Goal: Task Accomplishment & Management: Manage account settings

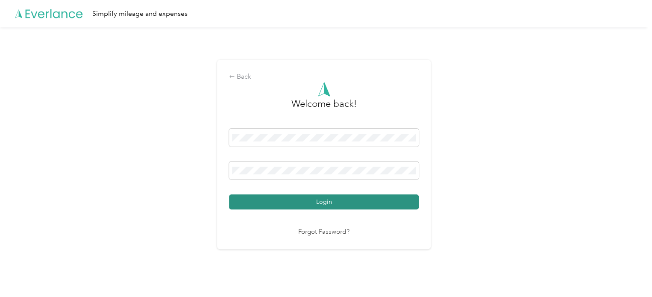
click at [308, 198] on button "Login" at bounding box center [324, 202] width 190 height 15
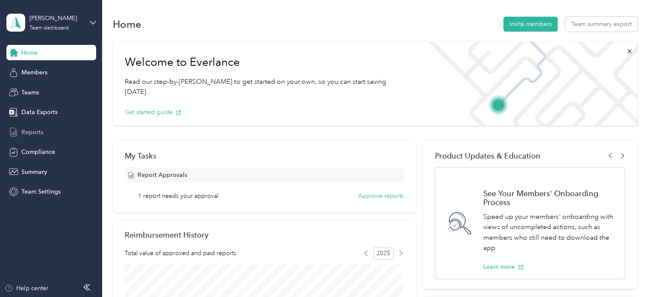
click at [53, 133] on div "Reports" at bounding box center [51, 131] width 90 height 15
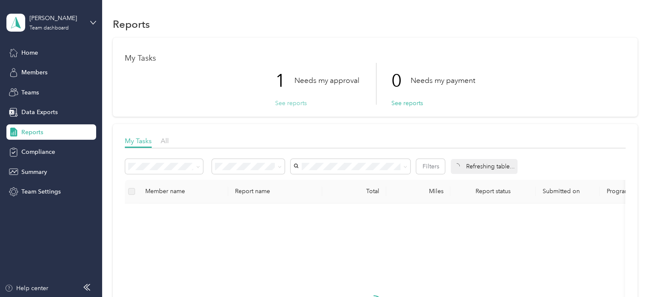
click at [284, 107] on button "See reports" at bounding box center [291, 103] width 32 height 9
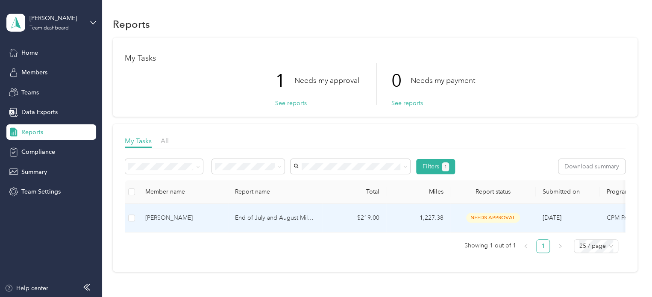
click at [135, 218] on td at bounding box center [132, 218] width 14 height 29
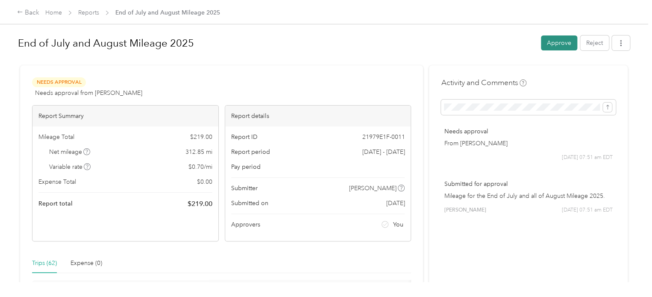
click at [555, 44] on button "Approve" at bounding box center [559, 42] width 36 height 15
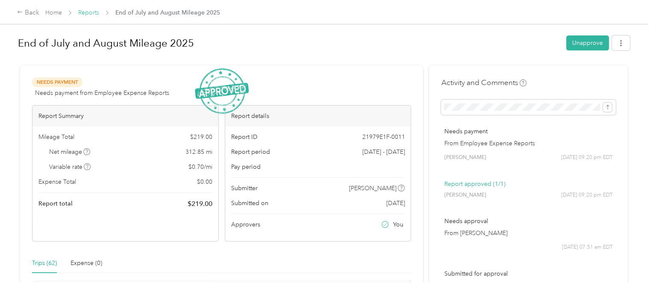
click at [88, 14] on link "Reports" at bounding box center [88, 12] width 21 height 7
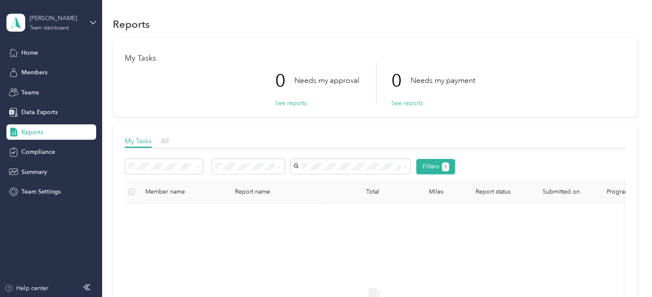
click at [62, 30] on div "Team dashboard" at bounding box center [49, 28] width 39 height 5
click at [60, 89] on div "Personal dashboard" at bounding box center [41, 89] width 54 height 9
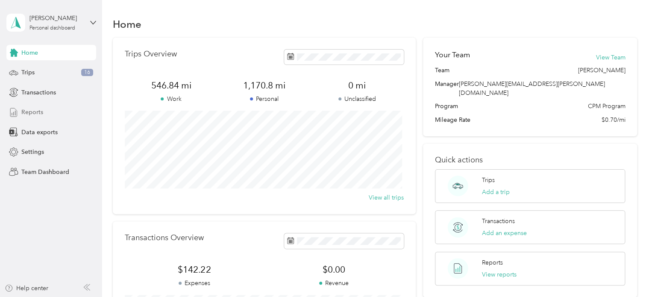
click at [36, 114] on span "Reports" at bounding box center [32, 112] width 22 height 9
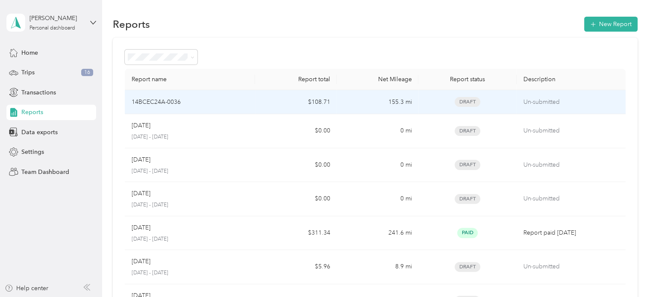
click at [167, 98] on p "14BCEC24A-0036" at bounding box center [156, 101] width 49 height 9
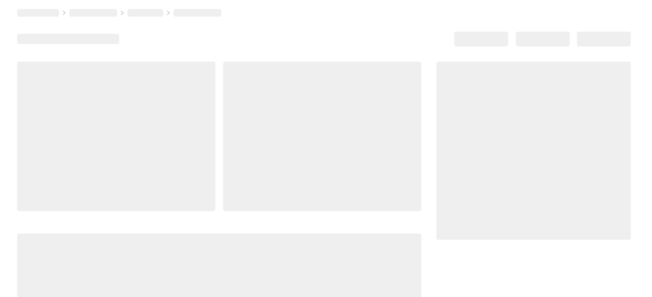
click at [167, 98] on div at bounding box center [116, 137] width 198 height 150
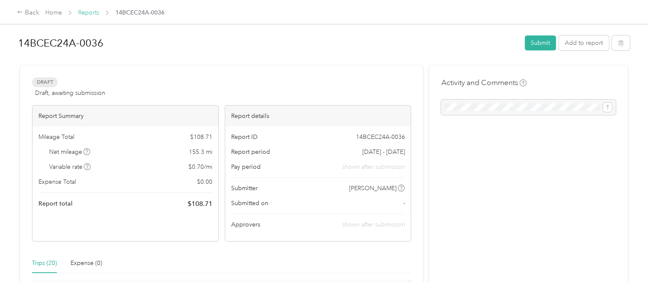
click at [87, 14] on link "Reports" at bounding box center [88, 12] width 21 height 7
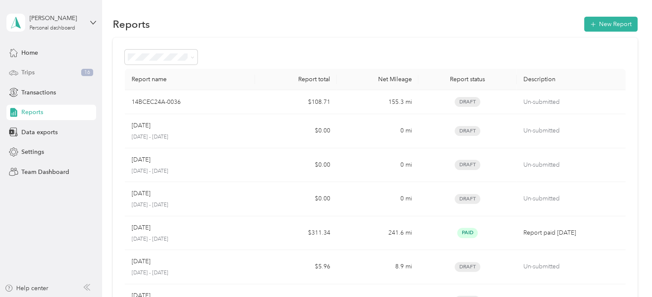
click at [49, 74] on div "Trips 16" at bounding box center [51, 72] width 90 height 15
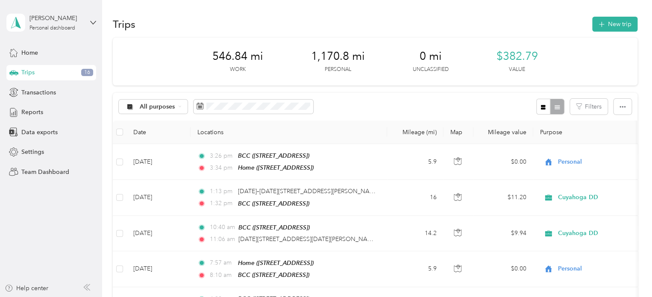
click at [89, 72] on span "16" at bounding box center [87, 73] width 12 height 8
click at [44, 56] on div "Home" at bounding box center [51, 52] width 90 height 15
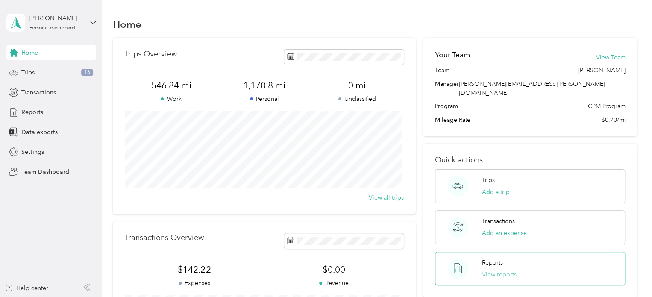
click at [490, 270] on button "View reports" at bounding box center [499, 274] width 35 height 9
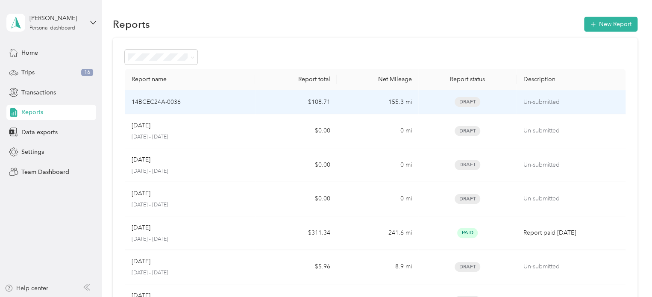
click at [170, 106] on p "14BCEC24A-0036" at bounding box center [156, 101] width 49 height 9
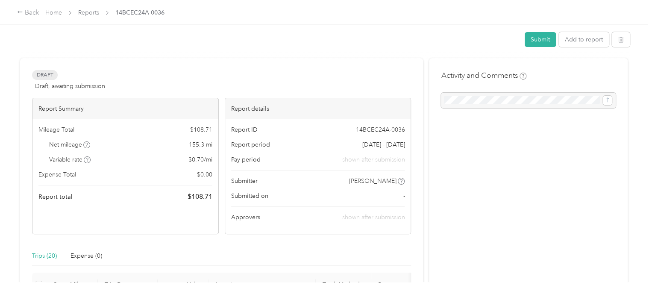
click at [170, 106] on div "Report Summary" at bounding box center [125, 108] width 186 height 21
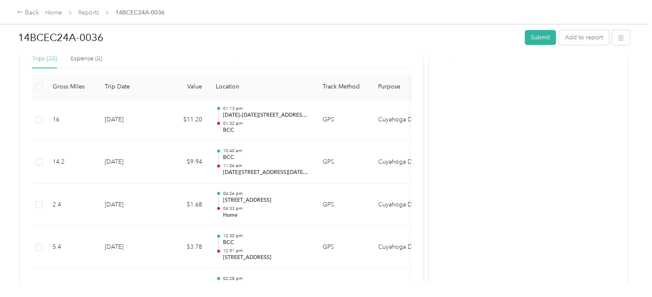
scroll to position [139, 0]
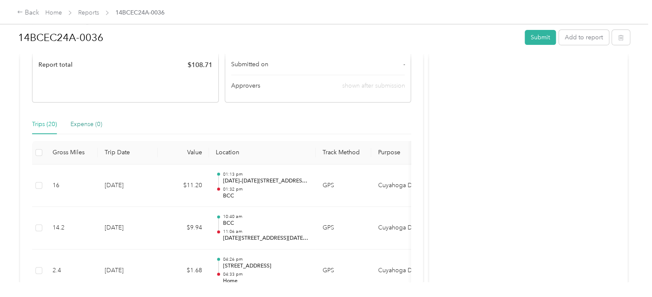
click at [101, 128] on div "Expense (0)" at bounding box center [87, 124] width 32 height 9
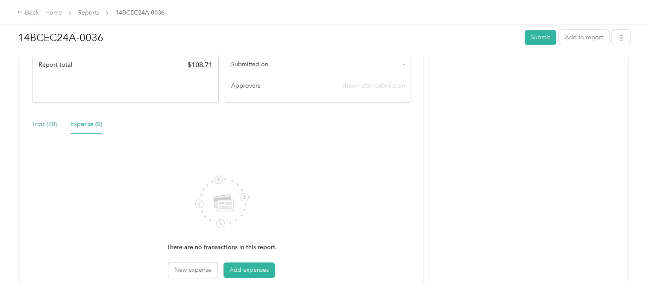
click at [45, 127] on div "Trips (20)" at bounding box center [44, 124] width 25 height 9
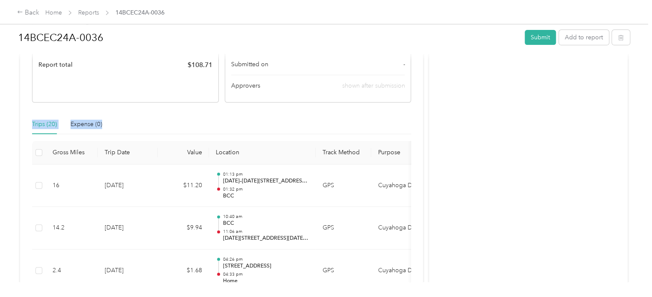
drag, startPoint x: 424, startPoint y: 120, endPoint x: 423, endPoint y: 97, distance: 22.7
drag, startPoint x: 645, startPoint y: 68, endPoint x: 656, endPoint y: 127, distance: 60.5
click at [648, 127] on html "Back Home Reports 14BCEC24A-0036 14BCEC24A-0036 Submit Add to report Draft Draf…" at bounding box center [324, 148] width 648 height 297
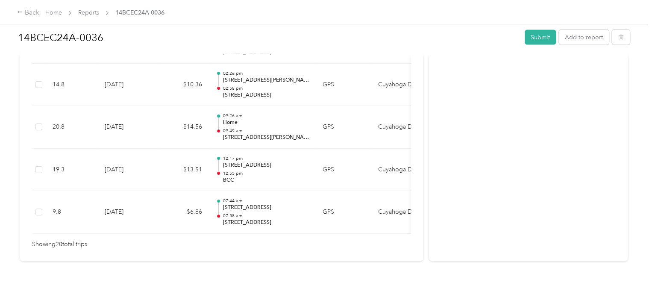
scroll to position [940, 0]
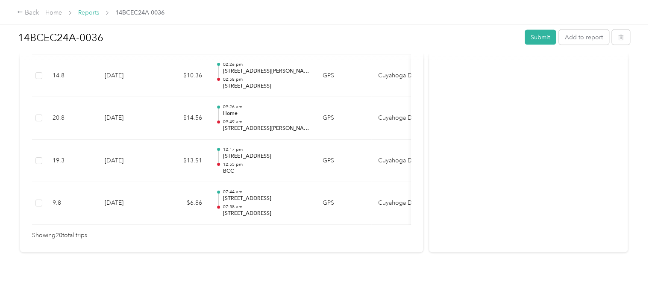
click at [84, 13] on link "Reports" at bounding box center [88, 12] width 21 height 7
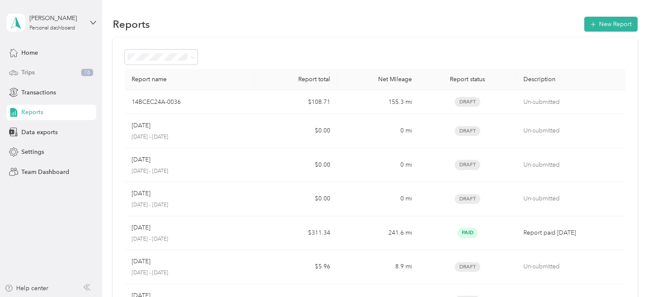
click at [42, 70] on div "Trips 16" at bounding box center [51, 72] width 90 height 15
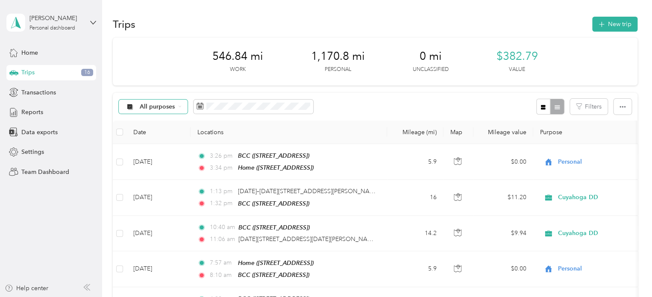
click at [186, 109] on div "All purposes" at bounding box center [153, 107] width 69 height 15
click at [168, 138] on li "Unclassified" at bounding box center [153, 137] width 68 height 15
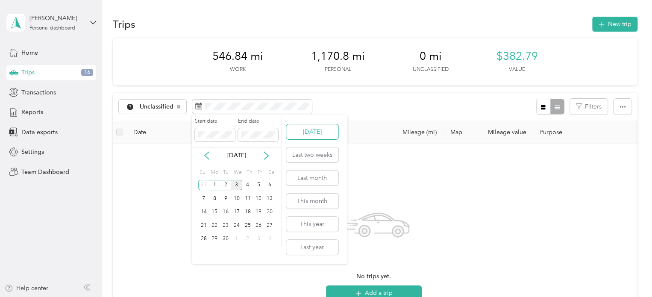
click at [294, 136] on button "[DATE]" at bounding box center [312, 131] width 52 height 15
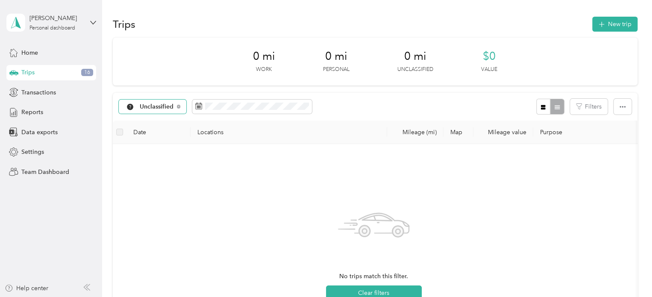
click at [180, 106] on div "Unclassified" at bounding box center [153, 107] width 68 height 15
click at [168, 120] on span "All purposes" at bounding box center [162, 122] width 44 height 9
click at [195, 107] on span at bounding box center [254, 107] width 120 height 15
click at [195, 108] on span at bounding box center [254, 107] width 120 height 15
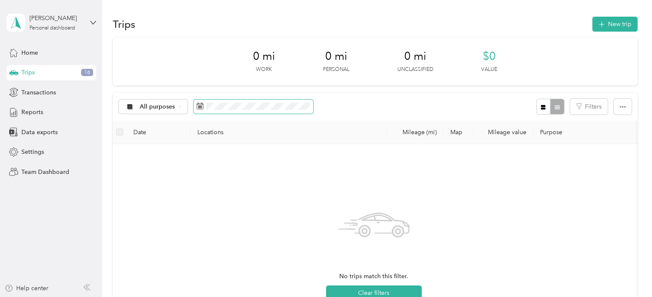
click at [199, 106] on icon at bounding box center [200, 106] width 7 height 7
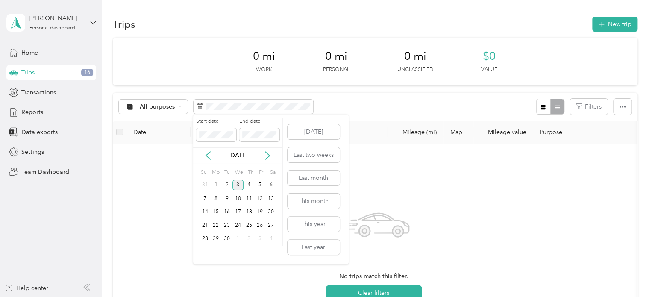
click at [207, 150] on div "[DATE]" at bounding box center [237, 156] width 89 height 16
click at [207, 153] on icon at bounding box center [208, 155] width 9 height 9
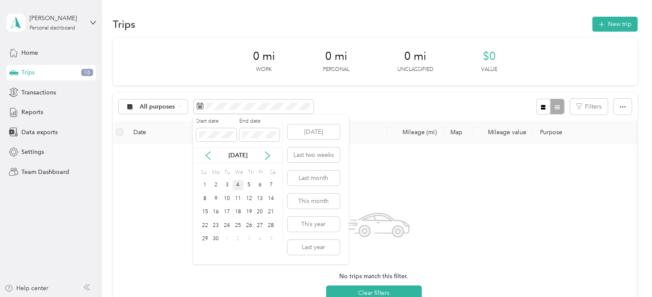
click at [238, 183] on div "4" at bounding box center [238, 185] width 11 height 11
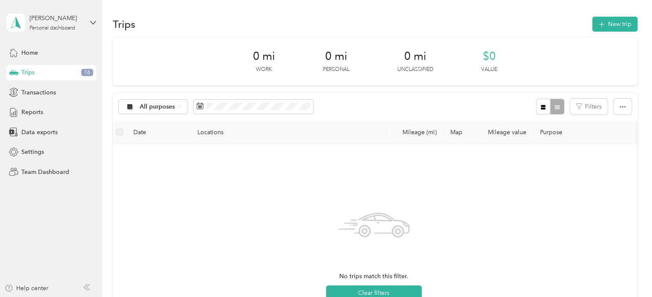
click at [255, 77] on div "0 mi Work 0 mi Personal 0 mi Unclassified $0 Value" at bounding box center [375, 62] width 525 height 48
click at [227, 99] on div "All purposes" at bounding box center [216, 107] width 195 height 16
click at [227, 101] on span at bounding box center [254, 107] width 120 height 15
click at [153, 147] on div "No trips match this filter. Clear filters" at bounding box center [374, 252] width 522 height 217
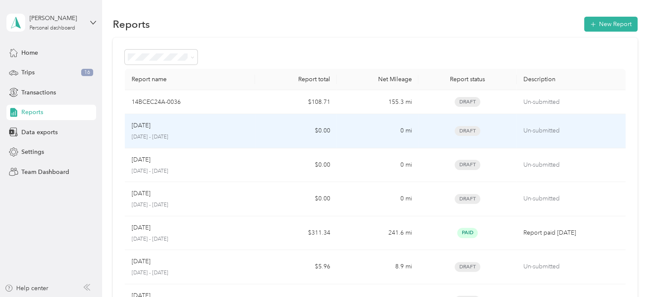
drag, startPoint x: 0, startPoint y: 0, endPoint x: 247, endPoint y: 122, distance: 275.5
click at [247, 122] on div "[DATE]" at bounding box center [190, 125] width 117 height 9
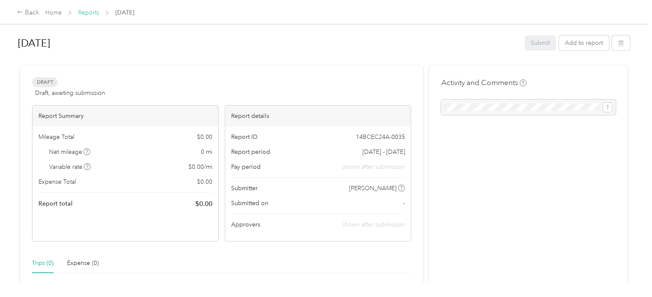
click at [89, 13] on link "Reports" at bounding box center [88, 12] width 21 height 7
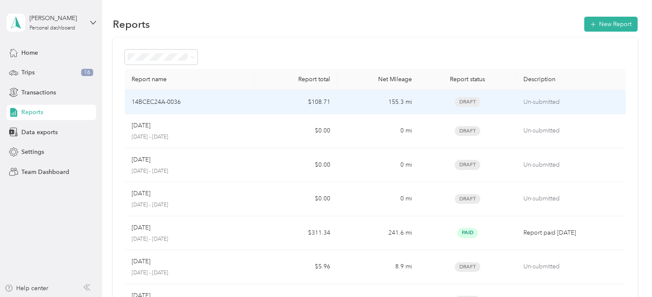
click at [157, 97] on p "14BCEC24A-0036" at bounding box center [156, 101] width 49 height 9
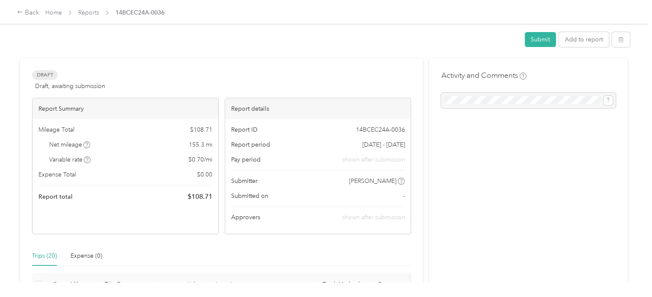
click at [157, 98] on div "Report Summary Mileage Total $ 108.71 Net mileage 155.3 mi Variable rate $ 0.70…" at bounding box center [221, 166] width 379 height 136
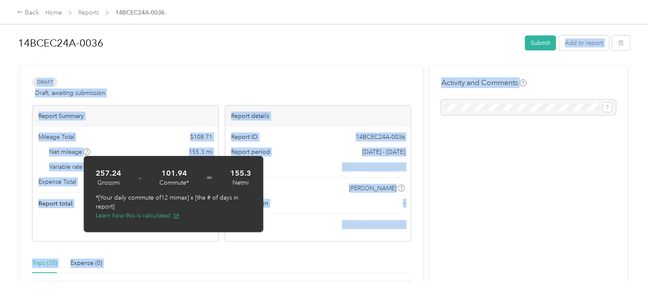
drag, startPoint x: 644, startPoint y: 58, endPoint x: 652, endPoint y: 80, distance: 23.0
click at [648, 80] on div "14BCEC24A-0036 Submit Add to report Draft Draft, awaiting submission View activ…" at bounding box center [324, 141] width 648 height 282
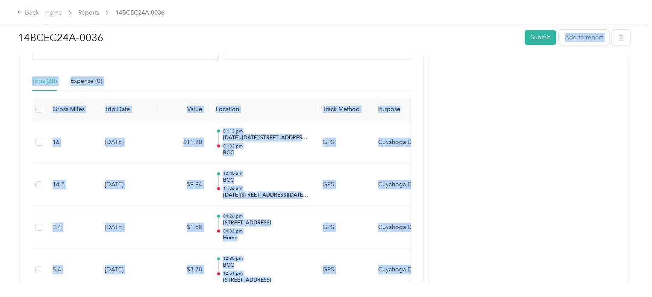
scroll to position [171, 0]
